Goal: Connect with others: Connect with others

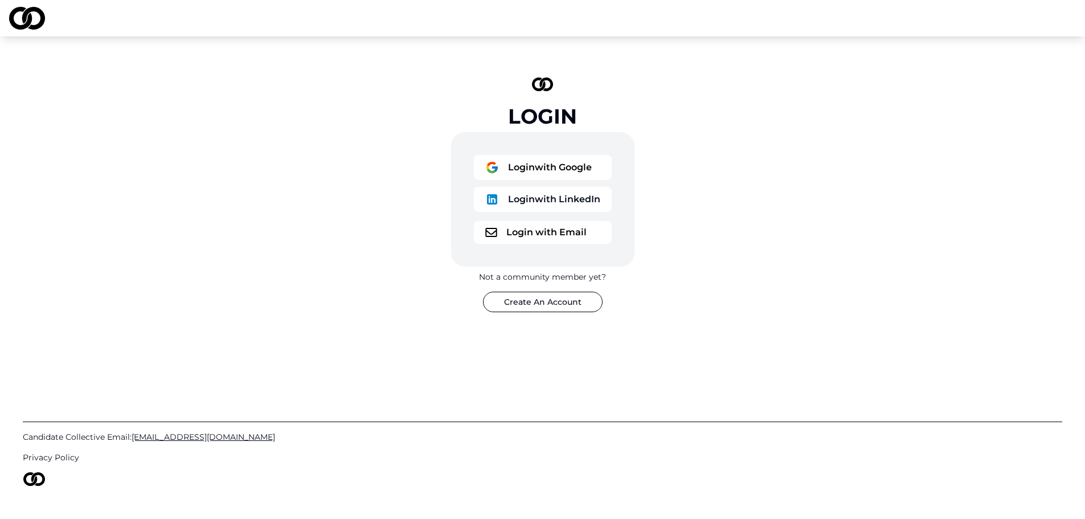
click at [554, 169] on button "Login with Google" at bounding box center [543, 167] width 138 height 25
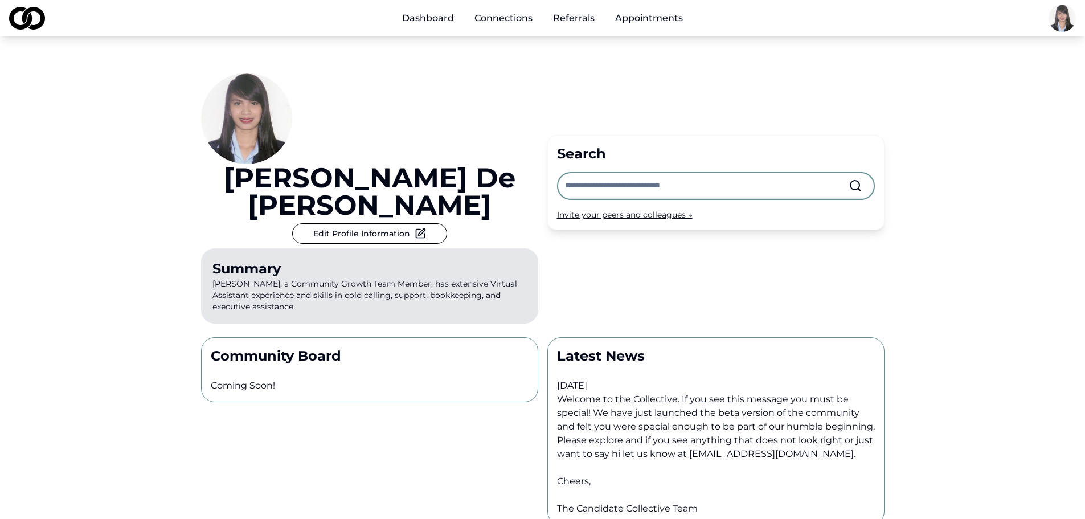
click at [508, 19] on link "Connections" at bounding box center [503, 18] width 76 height 23
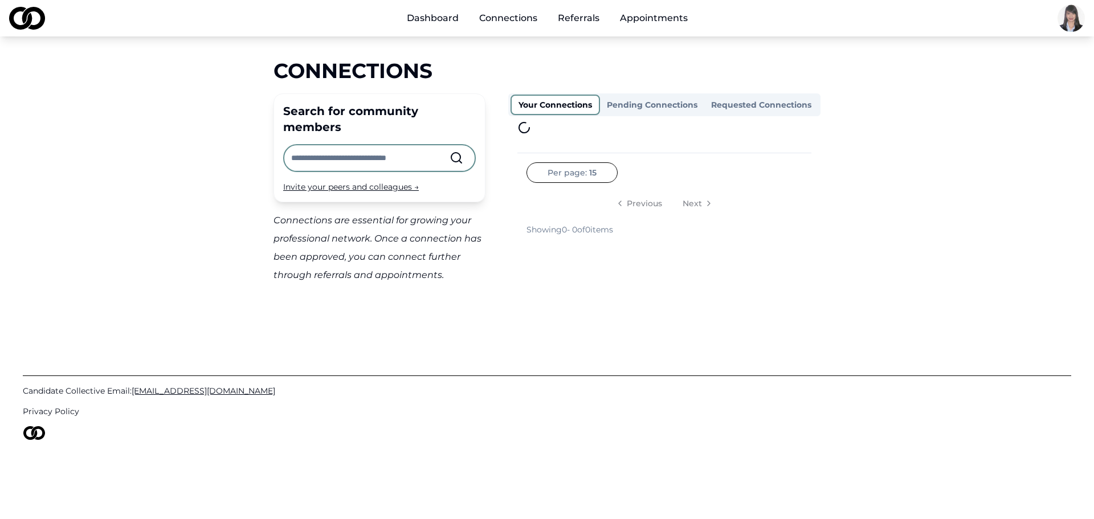
click at [408, 145] on input "text" at bounding box center [370, 157] width 158 height 25
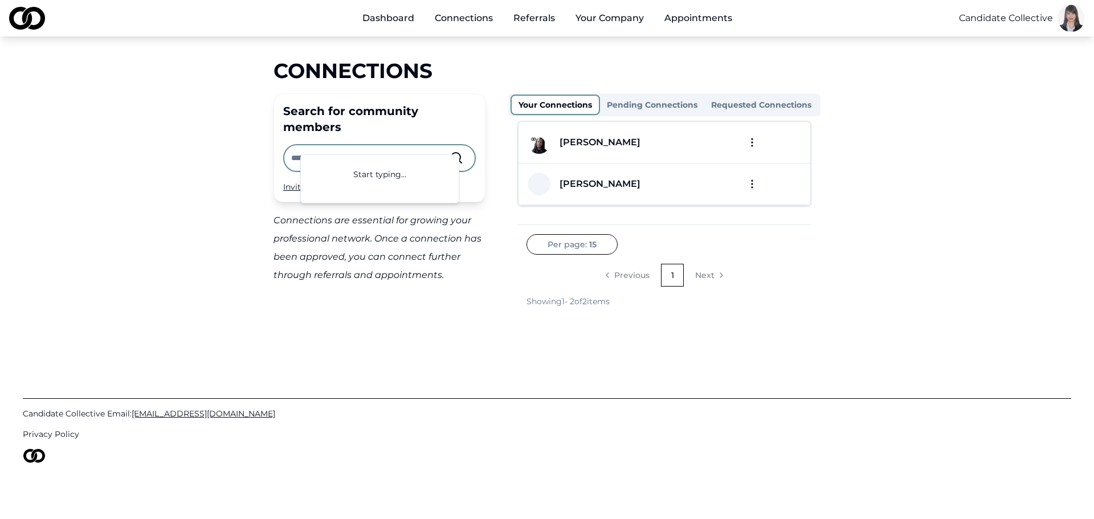
click at [202, 160] on div "Connections Search for community members Invite your peers and colleagues → Con…" at bounding box center [546, 183] width 729 height 248
click at [370, 17] on link "Dashboard" at bounding box center [388, 18] width 70 height 23
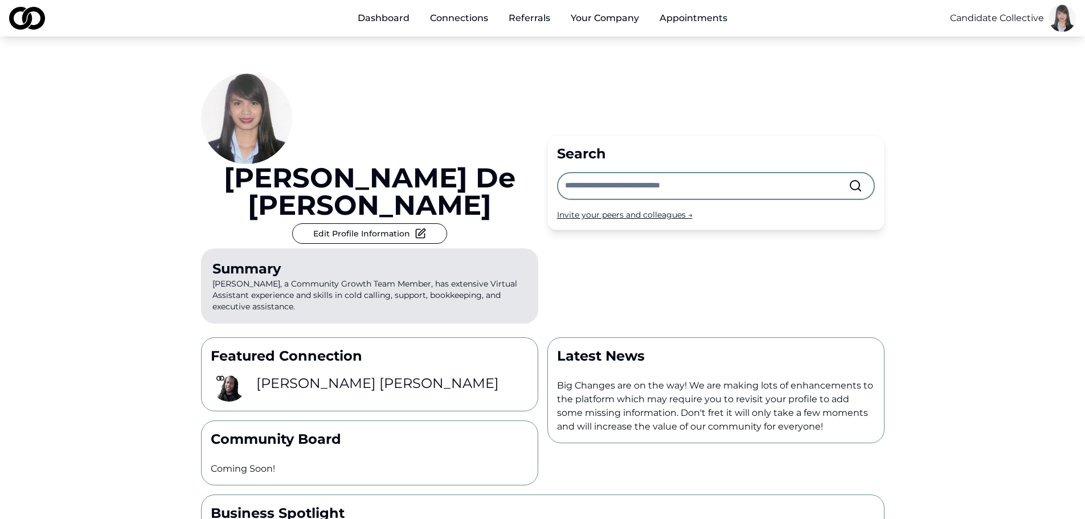
click at [307, 374] on h3 "[PERSON_NAME]" at bounding box center [377, 383] width 243 height 18
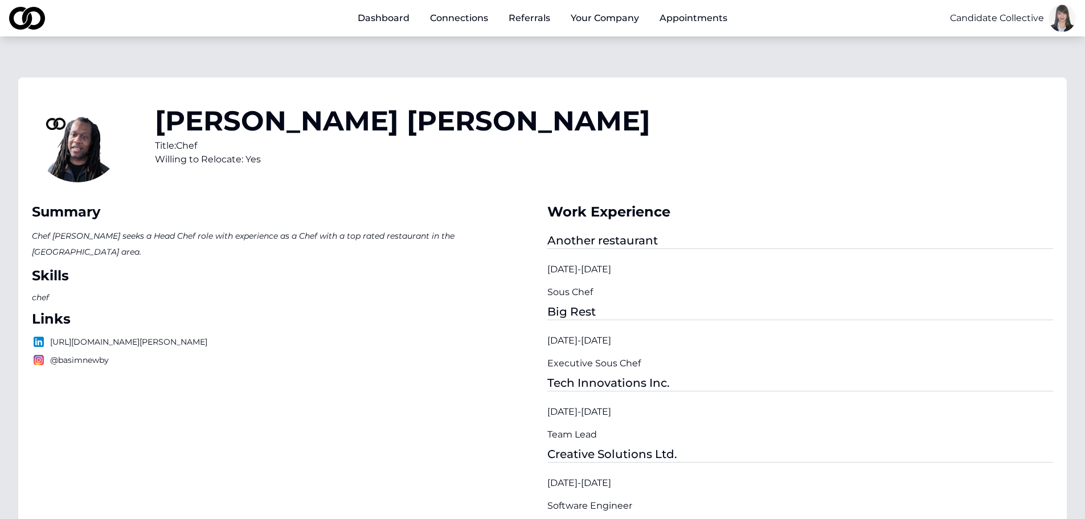
drag, startPoint x: 484, startPoint y: 203, endPoint x: 470, endPoint y: 207, distance: 14.8
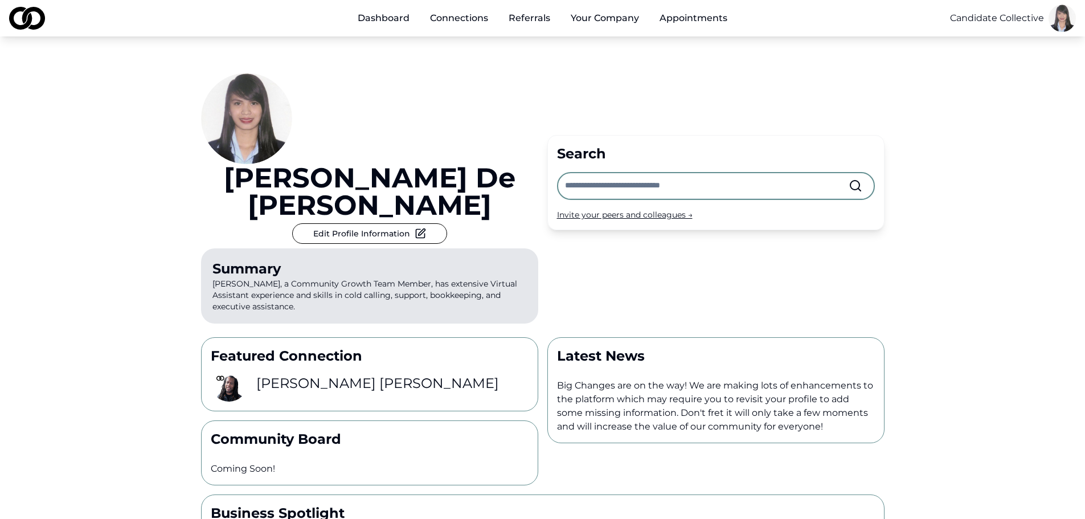
click at [101, 171] on div "[PERSON_NAME] Edit Profile Information Summary [PERSON_NAME], a Community Growt…" at bounding box center [542, 334] width 1085 height 596
